Goal: Find specific page/section: Find specific page/section

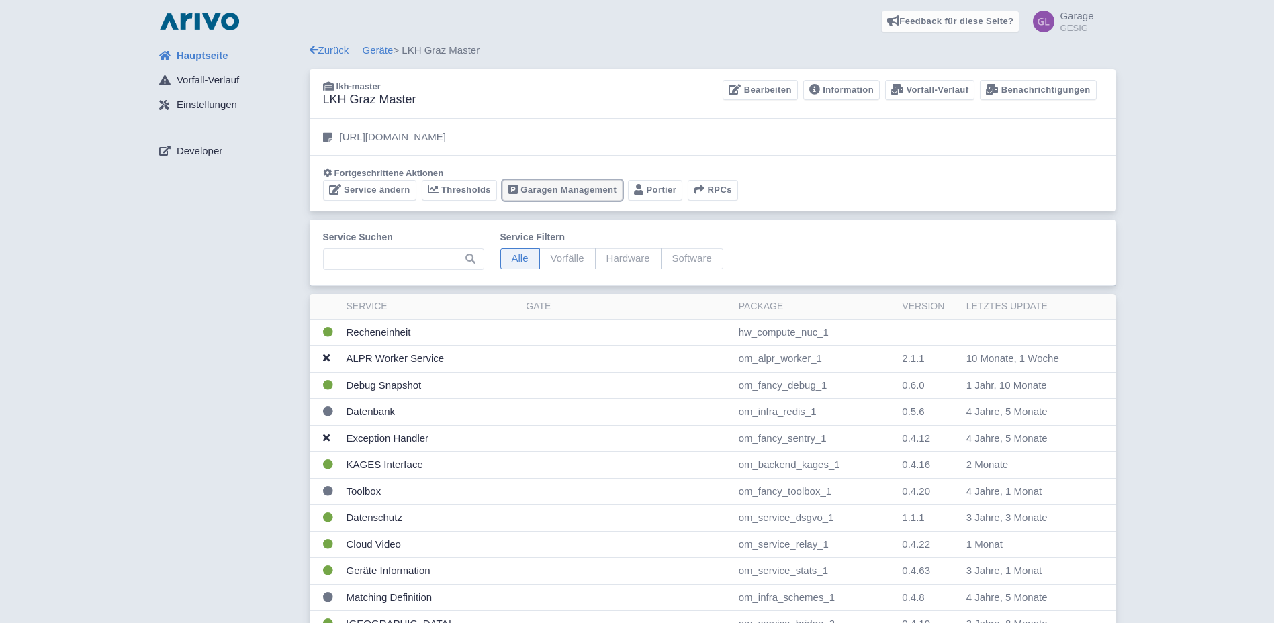
click at [539, 190] on link "Garagen Management" at bounding box center [562, 190] width 120 height 21
